Goal: Task Accomplishment & Management: Use online tool/utility

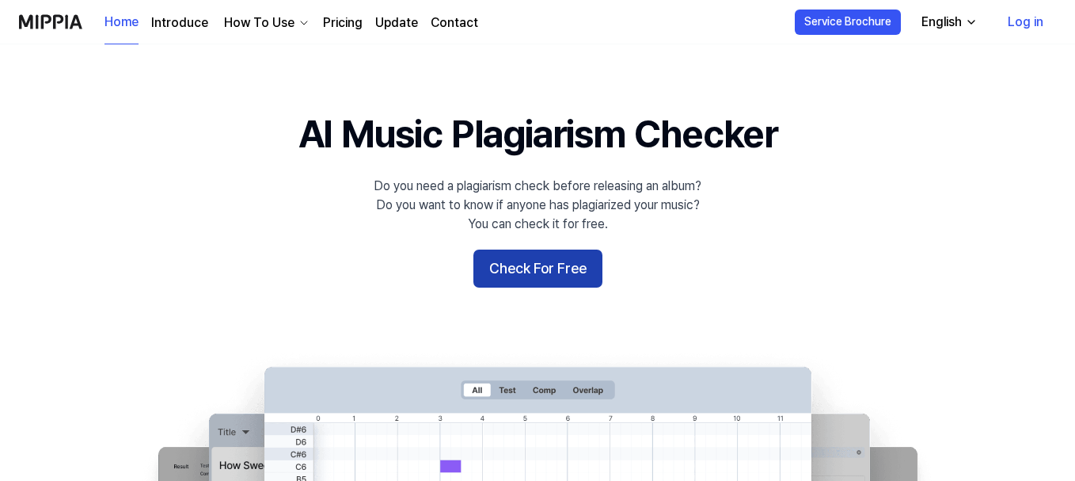
click at [576, 275] on button "Check For Free" at bounding box center [537, 268] width 129 height 38
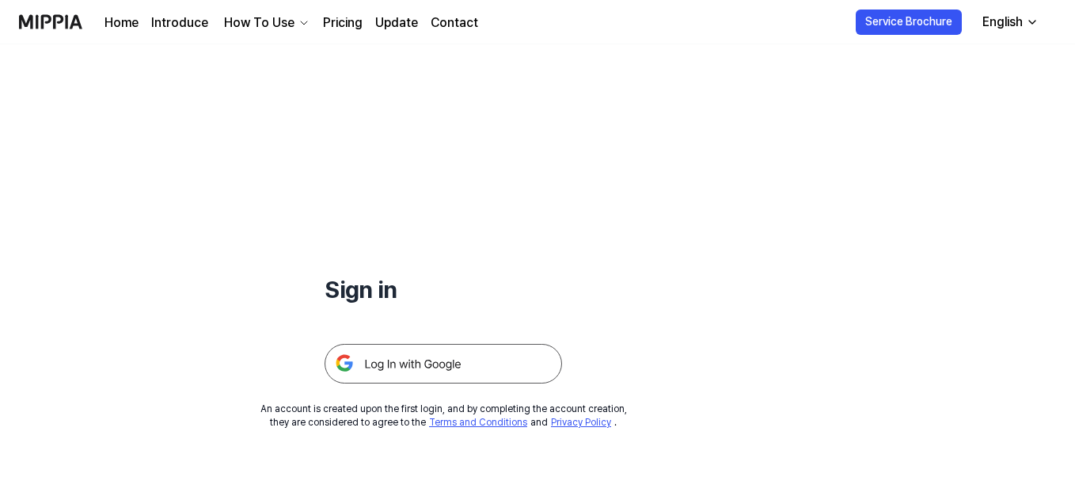
click at [454, 375] on img at bounding box center [444, 364] width 238 height 40
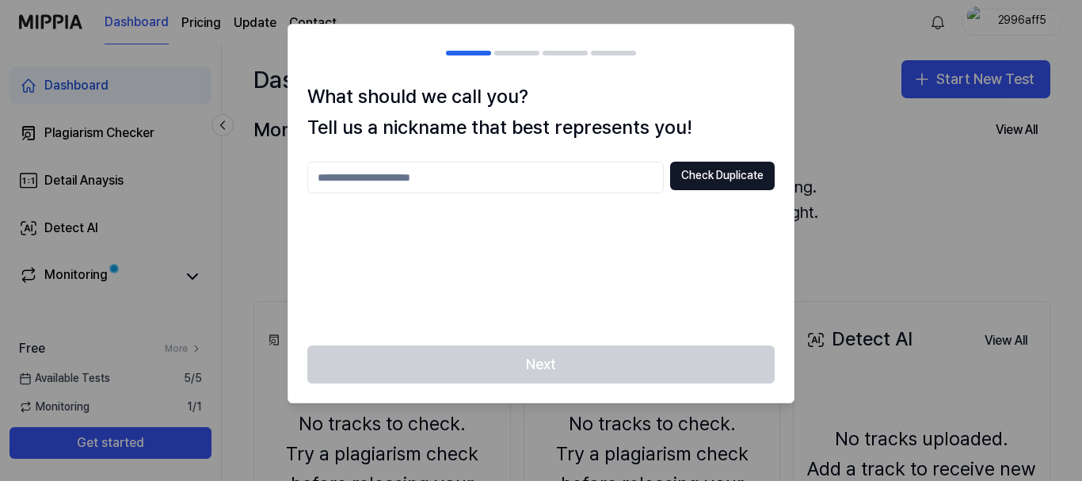
click at [538, 177] on input "text" at bounding box center [485, 178] width 356 height 32
type input "*"
type input "**********"
click at [698, 173] on button "Check Duplicate" at bounding box center [722, 176] width 105 height 29
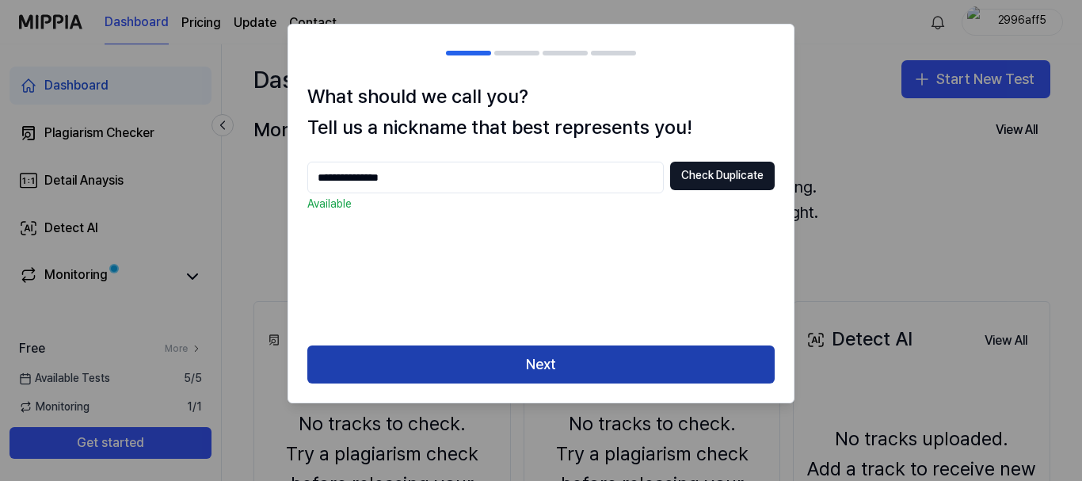
click at [515, 358] on button "Next" at bounding box center [540, 364] width 467 height 38
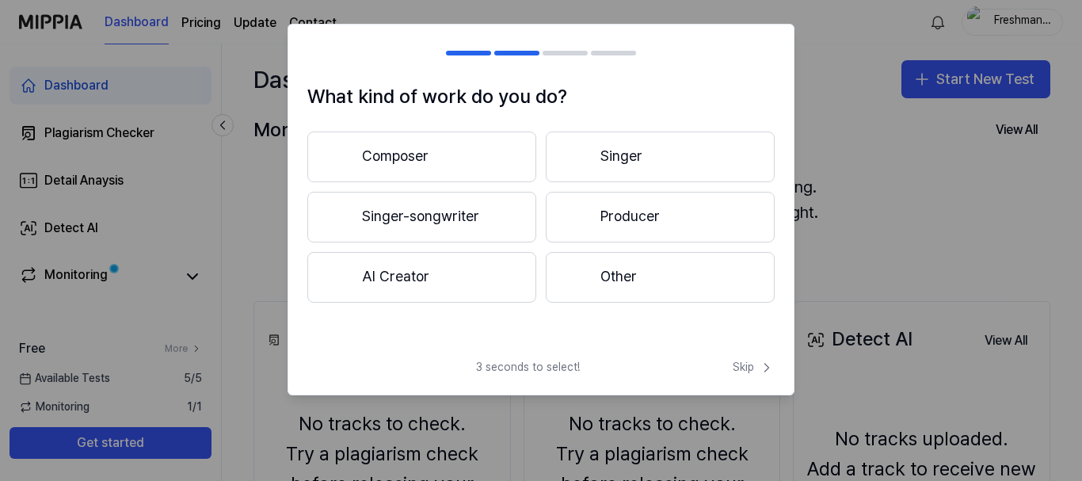
click at [669, 283] on button "Other" at bounding box center [660, 277] width 229 height 51
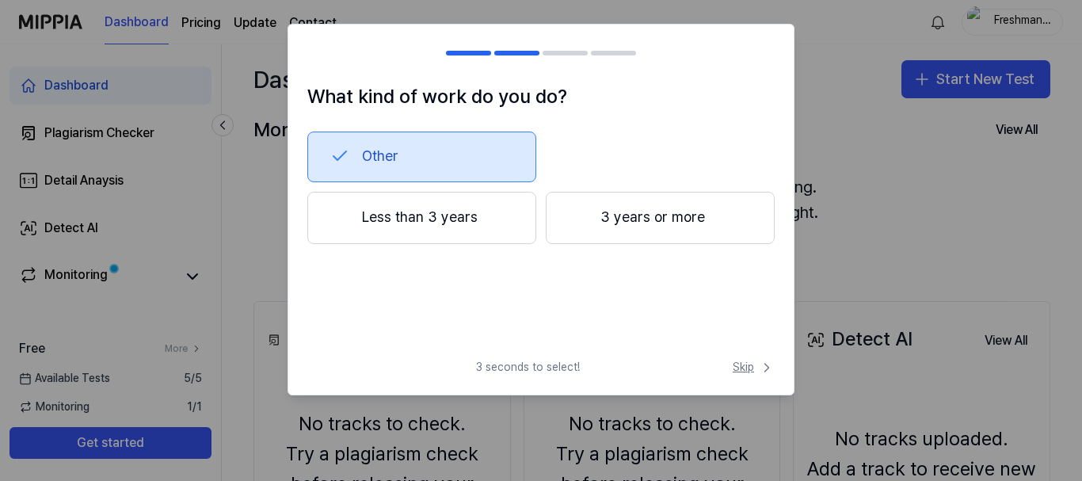
click at [738, 367] on span "Skip" at bounding box center [753, 367] width 42 height 16
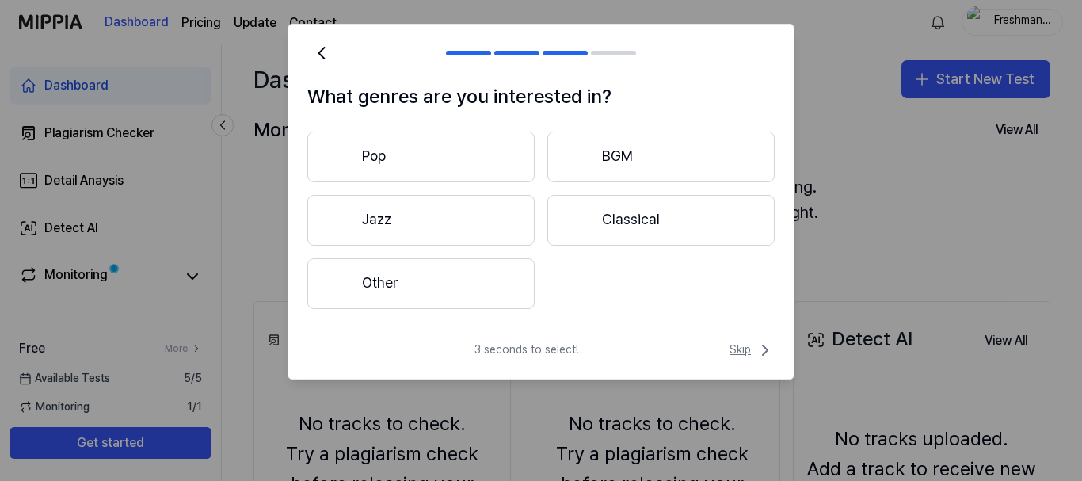
click at [733, 356] on span "Skip" at bounding box center [751, 349] width 45 height 19
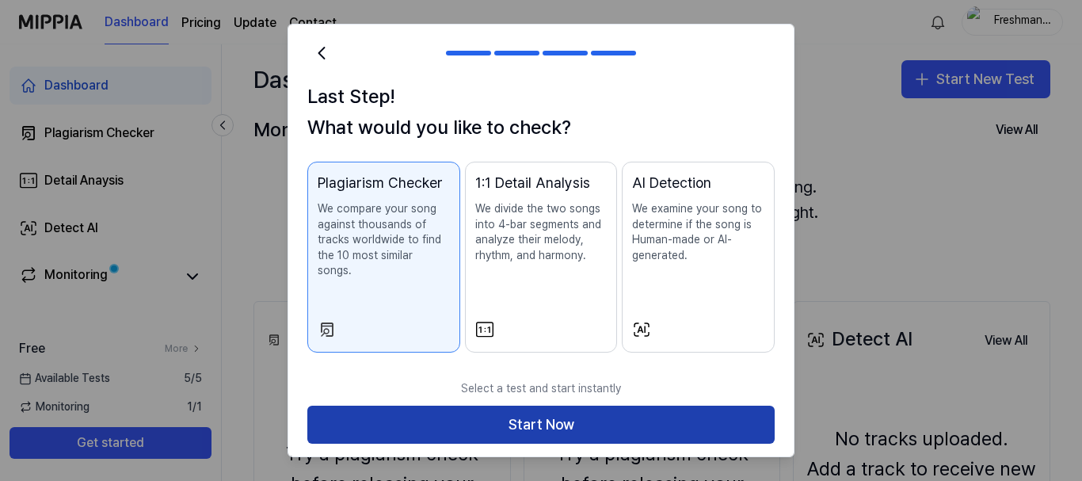
click at [710, 416] on button "Start Now" at bounding box center [540, 424] width 467 height 38
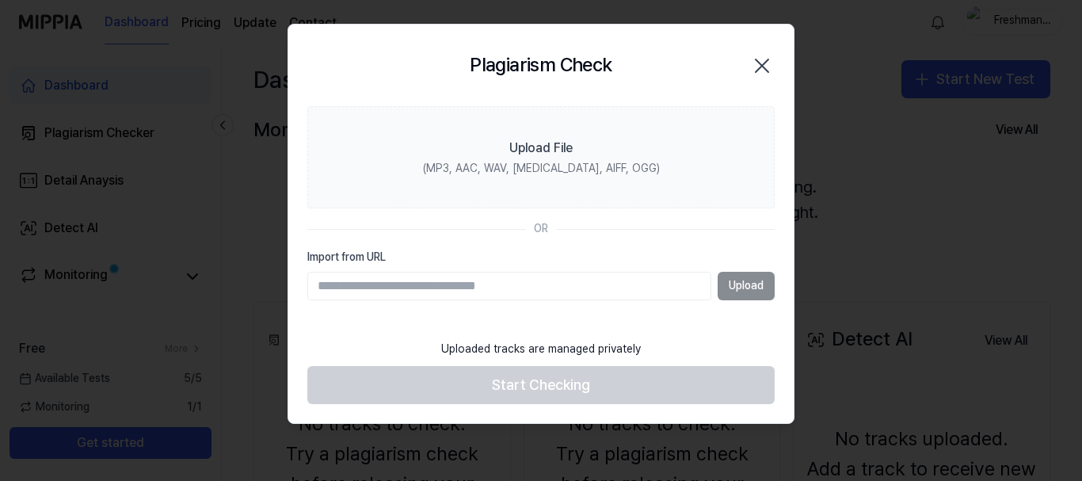
click at [766, 62] on icon "button" at bounding box center [761, 65] width 25 height 25
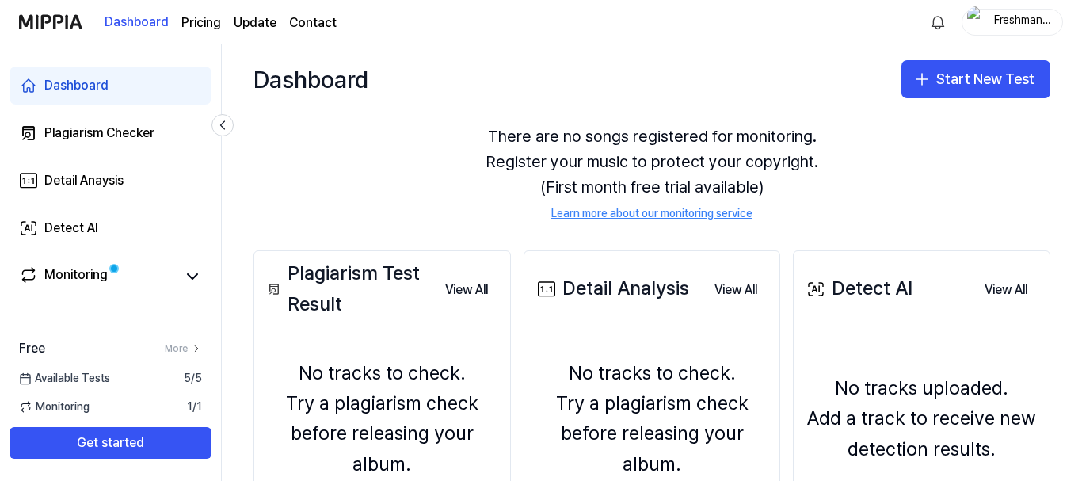
scroll to position [79, 0]
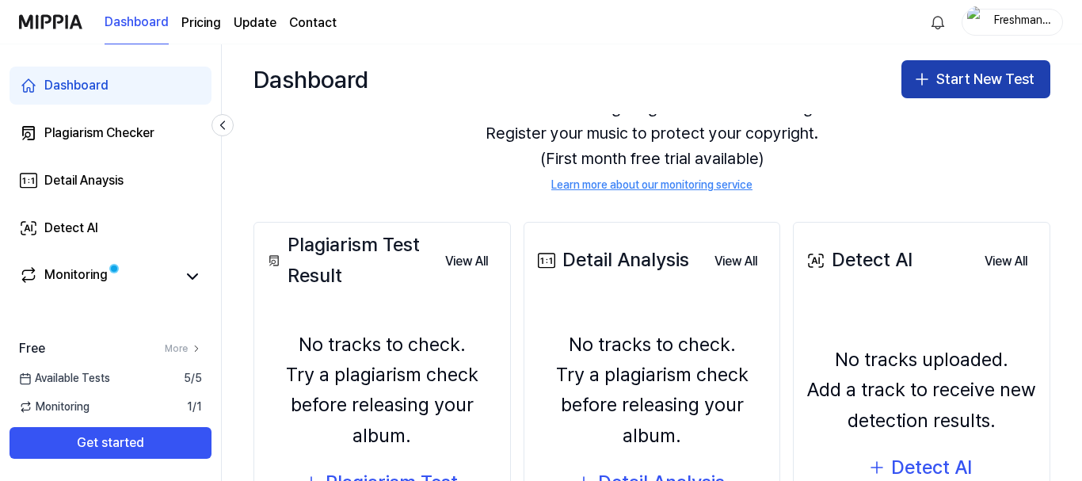
click at [937, 86] on button "Start New Test" at bounding box center [975, 79] width 149 height 38
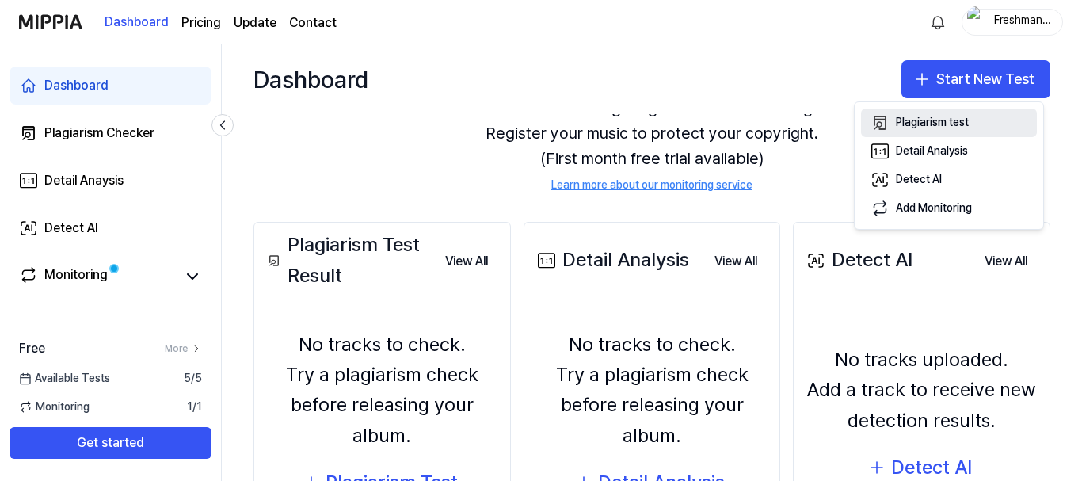
click at [926, 129] on div "Plagiarism test" at bounding box center [931, 123] width 73 height 16
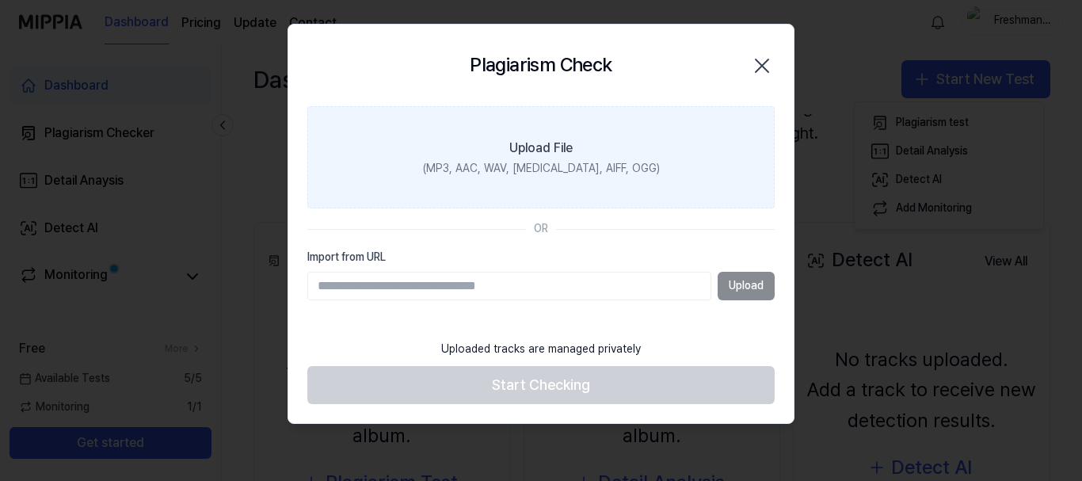
click at [572, 150] on div "Upload File" at bounding box center [540, 148] width 63 height 19
click at [0, 0] on input "Upload File (MP3, AAC, WAV, FLAC, AIFF, OGG)" at bounding box center [0, 0] width 0 height 0
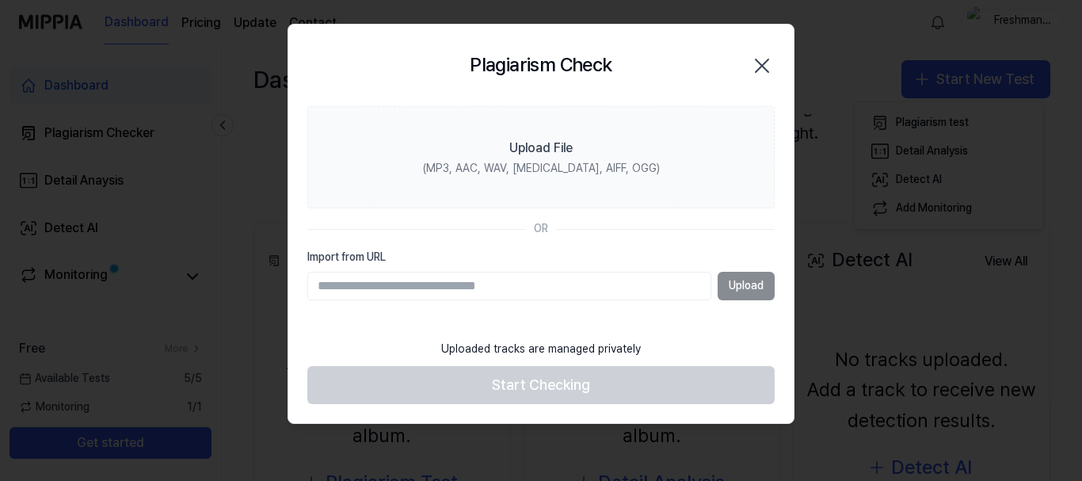
click at [751, 67] on icon "button" at bounding box center [761, 65] width 25 height 25
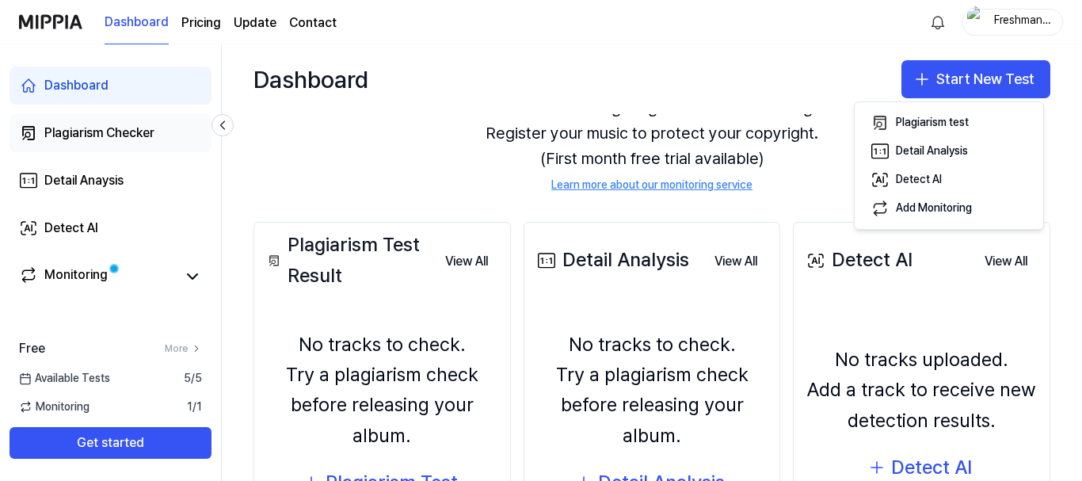
click at [129, 144] on link "Plagiarism Checker" at bounding box center [111, 133] width 202 height 38
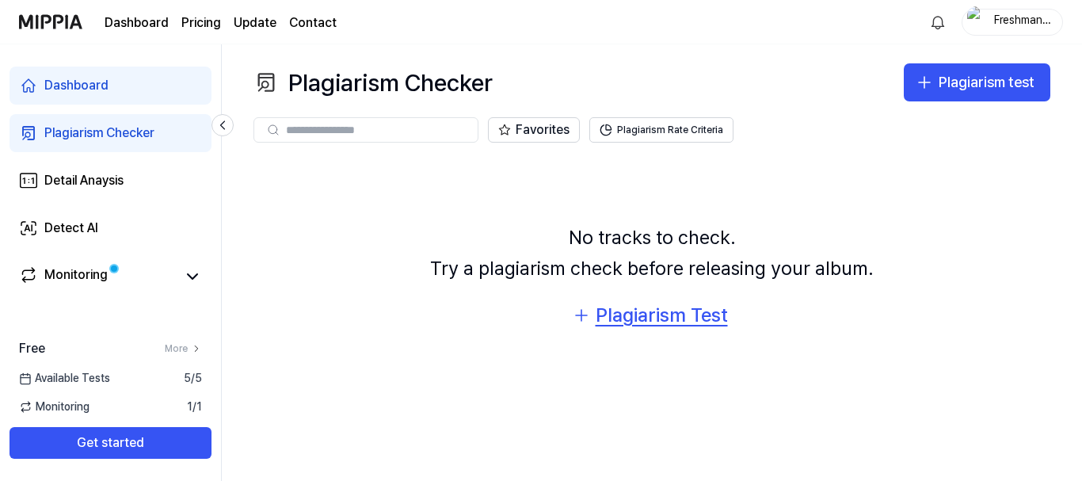
click at [623, 302] on div "Plagiarism Test" at bounding box center [661, 315] width 132 height 30
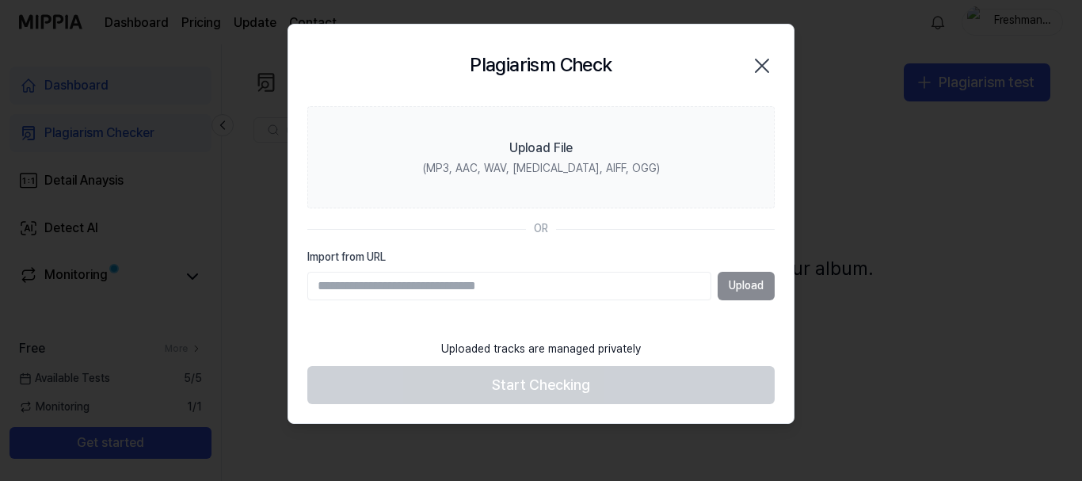
click at [769, 58] on icon "button" at bounding box center [761, 65] width 25 height 25
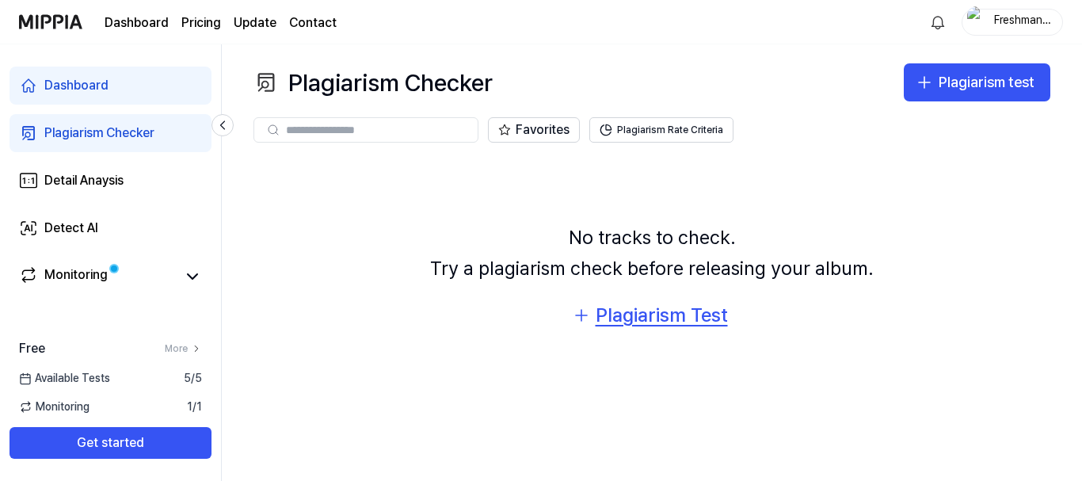
click at [650, 326] on div "Plagiarism Test" at bounding box center [661, 315] width 132 height 30
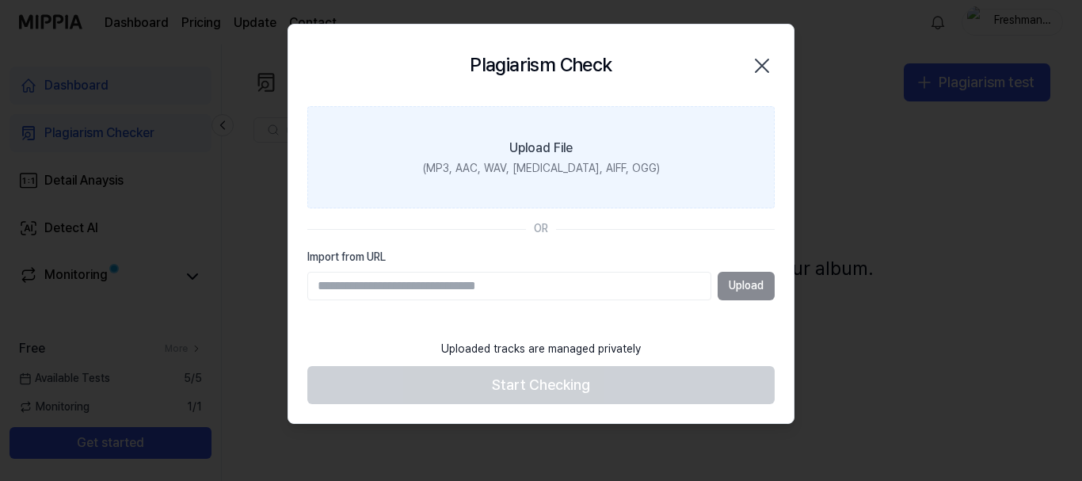
click at [522, 165] on div "(MP3, AAC, WAV, FLAC, AIFF, OGG)" at bounding box center [541, 169] width 237 height 16
click at [0, 0] on input "Upload File (MP3, AAC, WAV, FLAC, AIFF, OGG)" at bounding box center [0, 0] width 0 height 0
